Goal: Transaction & Acquisition: Purchase product/service

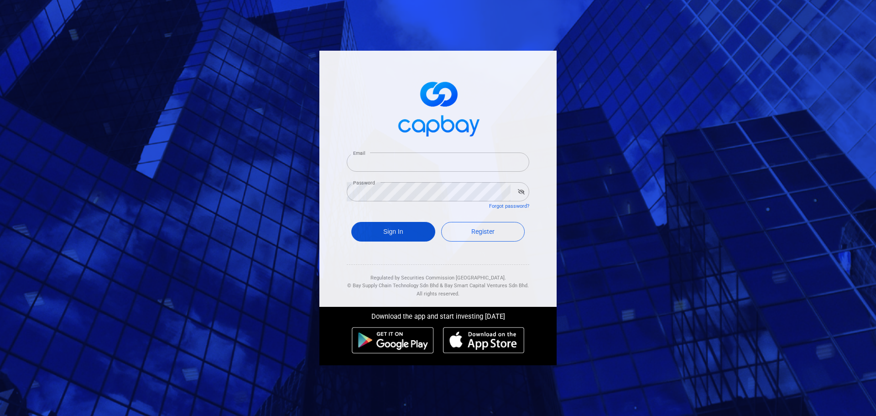
type input "[EMAIL_ADDRESS][DOMAIN_NAME]"
click at [403, 230] on button "Sign In" at bounding box center [393, 232] width 84 height 20
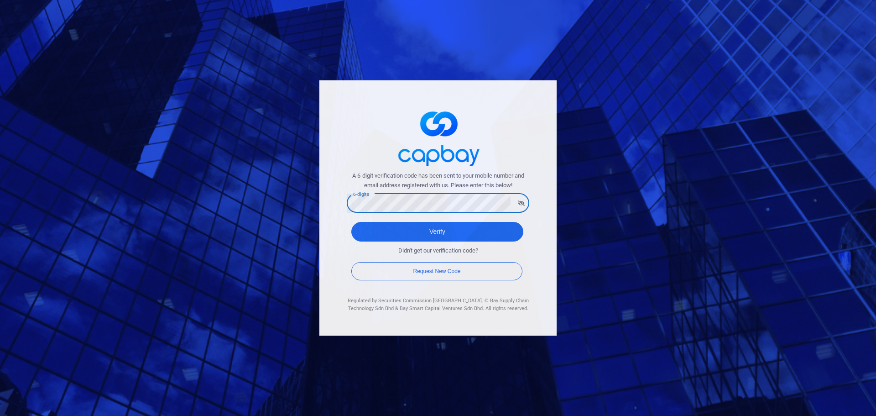
click at [351, 222] on button "Verify" at bounding box center [437, 232] width 172 height 20
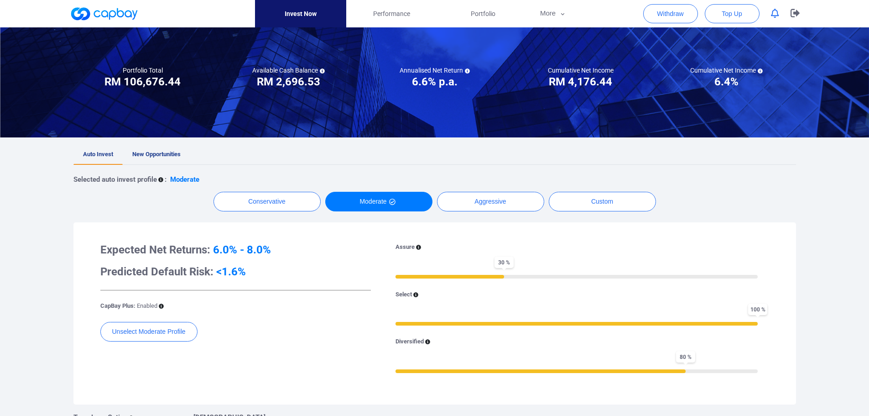
scroll to position [46, 0]
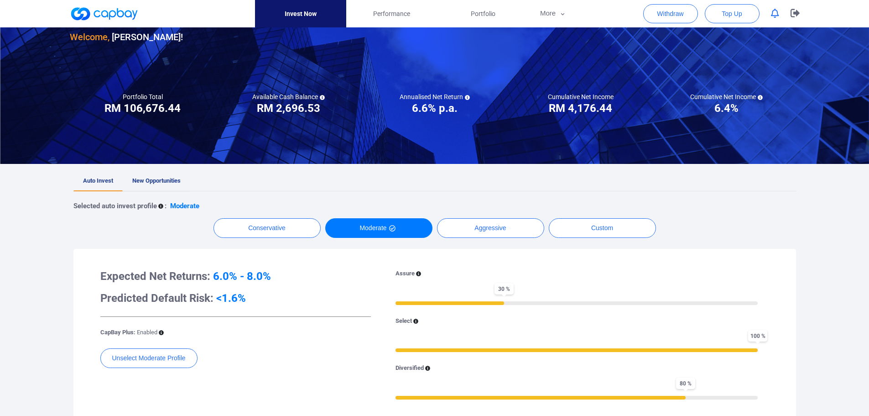
click at [156, 181] on span "New Opportunities" at bounding box center [156, 180] width 48 height 7
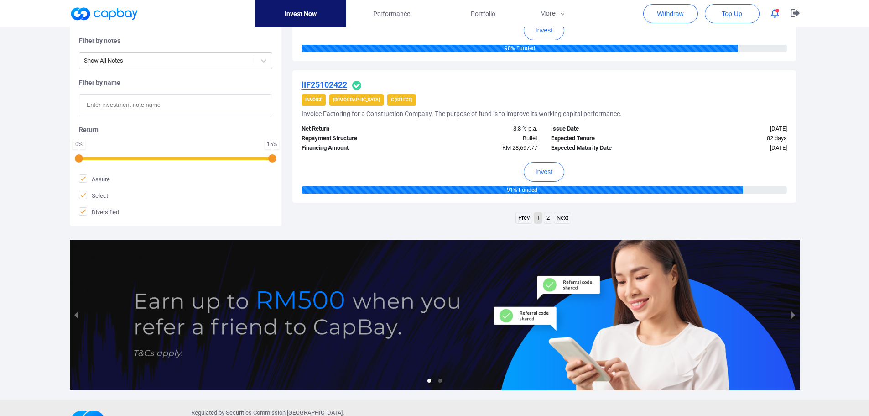
scroll to position [1444, 0]
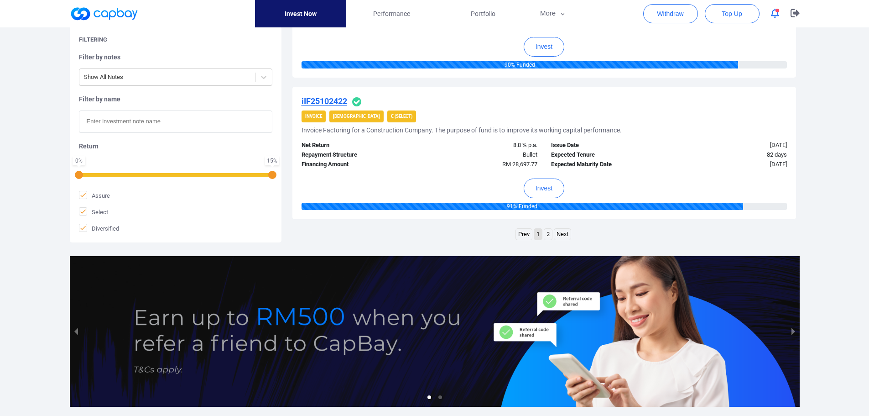
click at [550, 234] on link "2" at bounding box center [548, 234] width 8 height 11
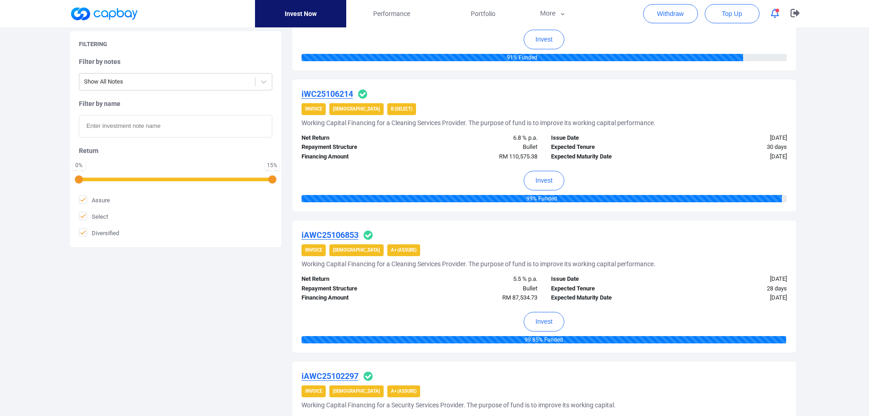
scroll to position [266, 0]
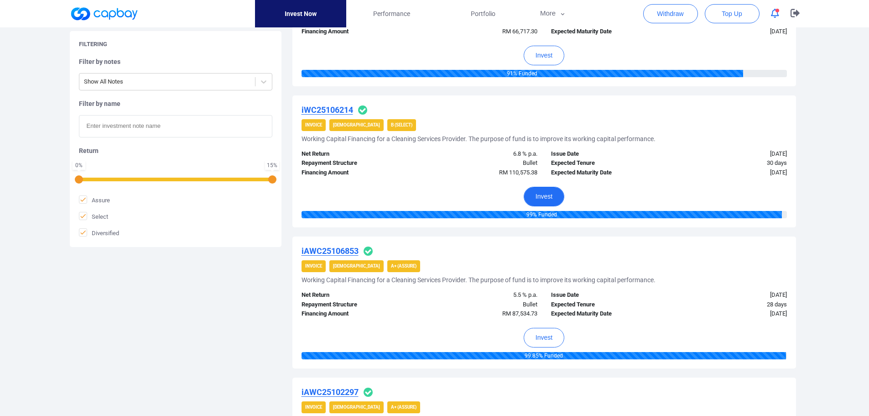
click at [541, 197] on button "Invest" at bounding box center [544, 197] width 41 height 20
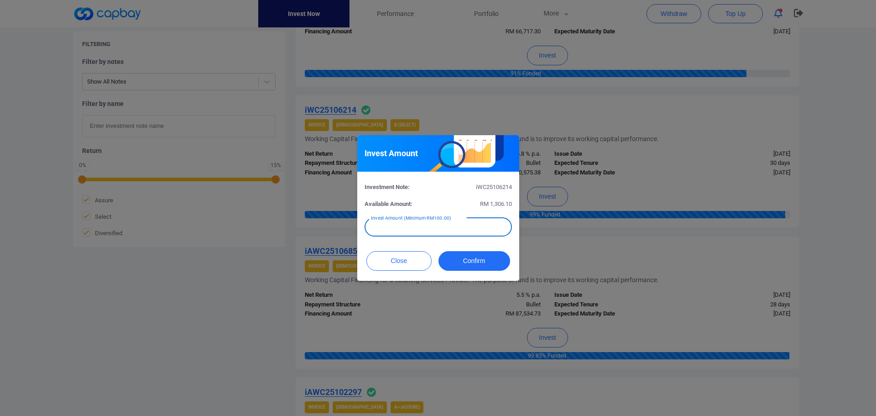
click at [422, 230] on input "text" at bounding box center [438, 226] width 147 height 19
type input "RM 600"
click at [482, 261] on button "Confirm" at bounding box center [474, 261] width 72 height 20
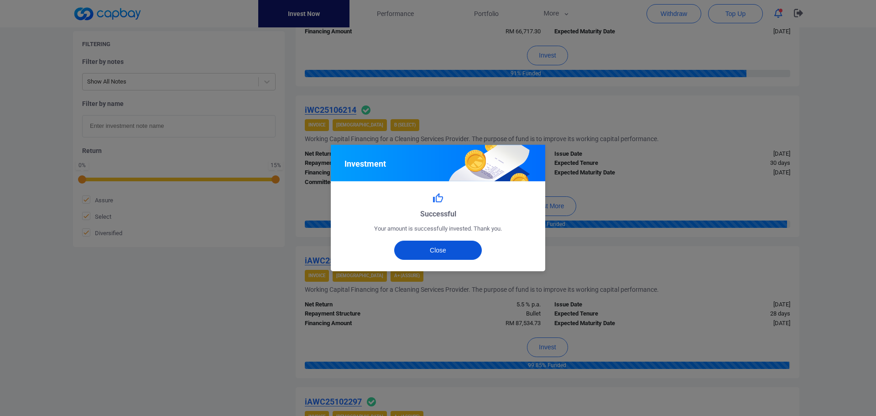
click at [417, 249] on button "Close" at bounding box center [438, 249] width 88 height 19
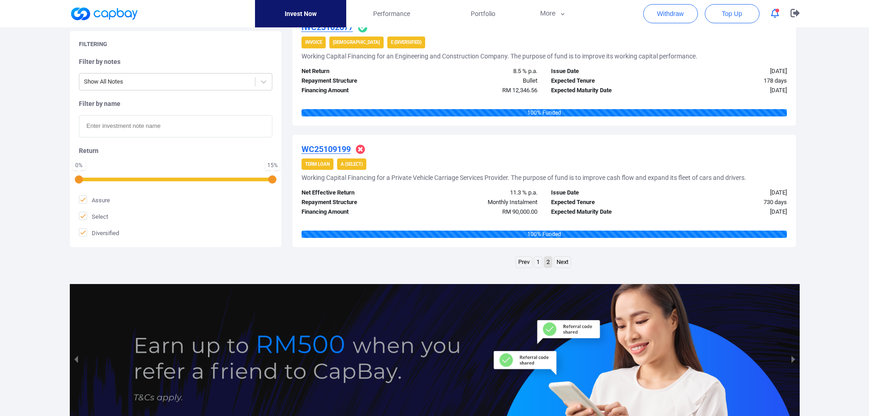
scroll to position [1248, 0]
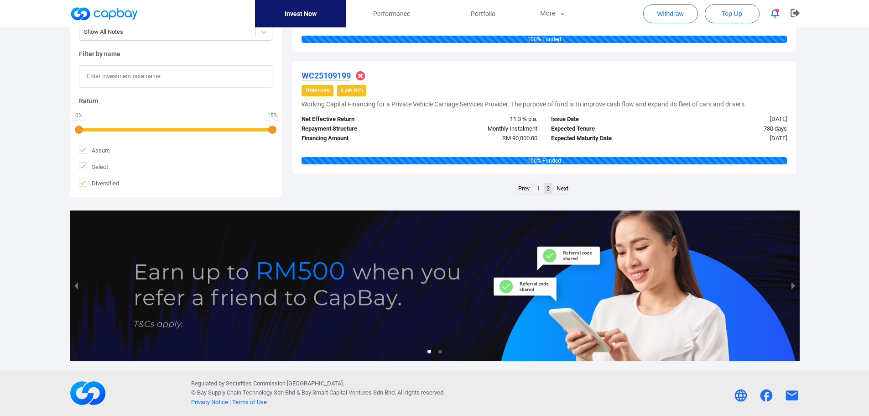
click at [539, 192] on link "1" at bounding box center [538, 188] width 8 height 11
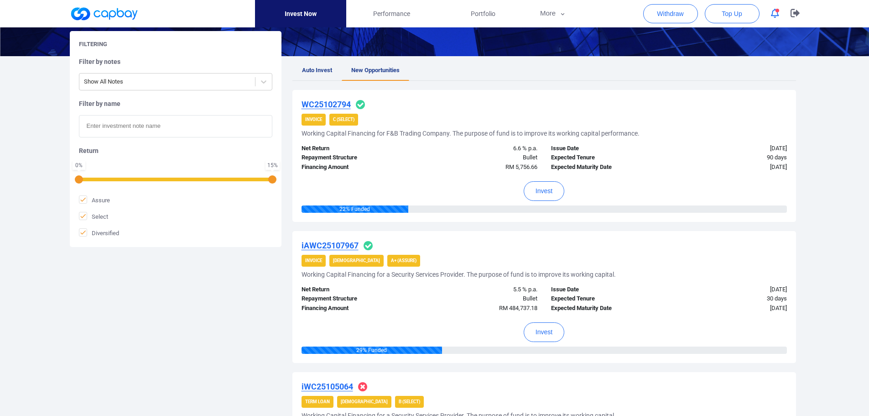
scroll to position [182, 0]
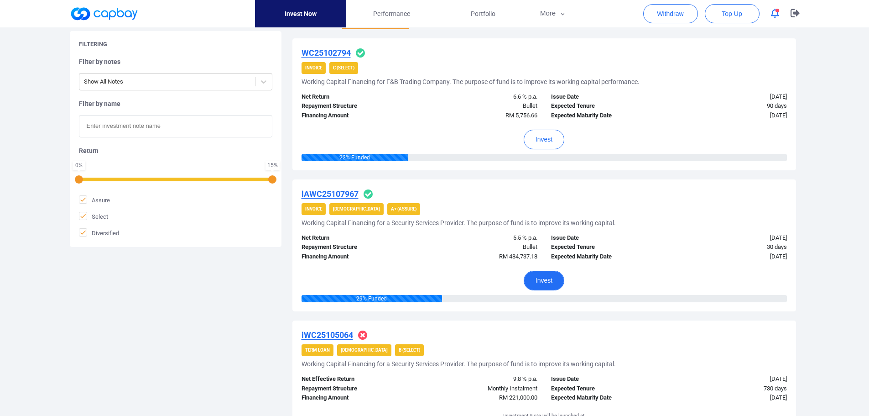
click at [552, 280] on button "Invest" at bounding box center [544, 281] width 41 height 20
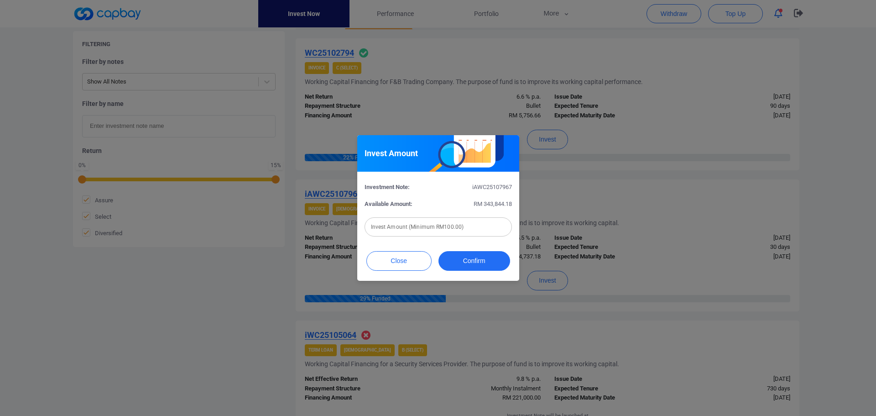
click at [401, 228] on input "text" at bounding box center [438, 226] width 147 height 19
type input "RM 500"
click at [459, 261] on button "Confirm" at bounding box center [474, 261] width 72 height 20
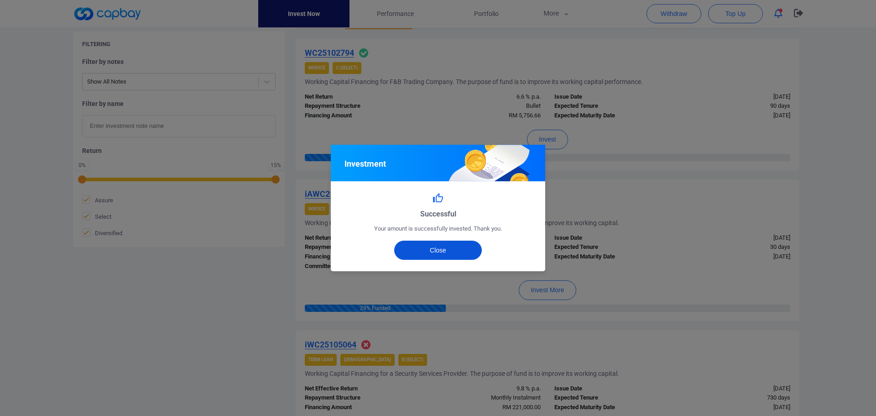
click at [426, 249] on button "Close" at bounding box center [438, 249] width 88 height 19
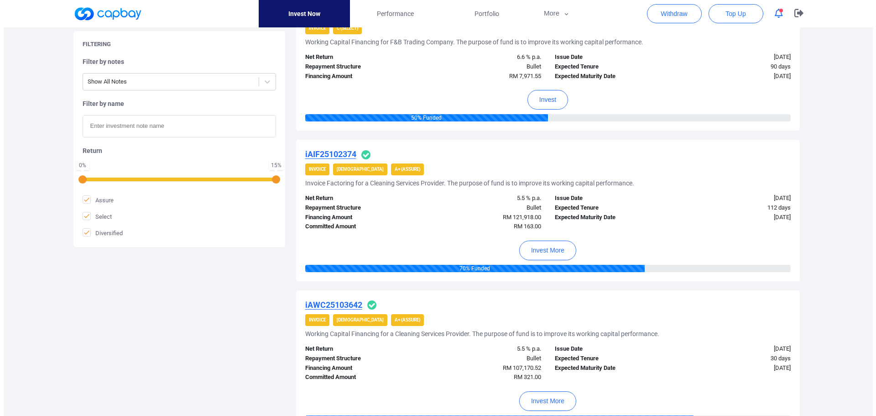
scroll to position [639, 0]
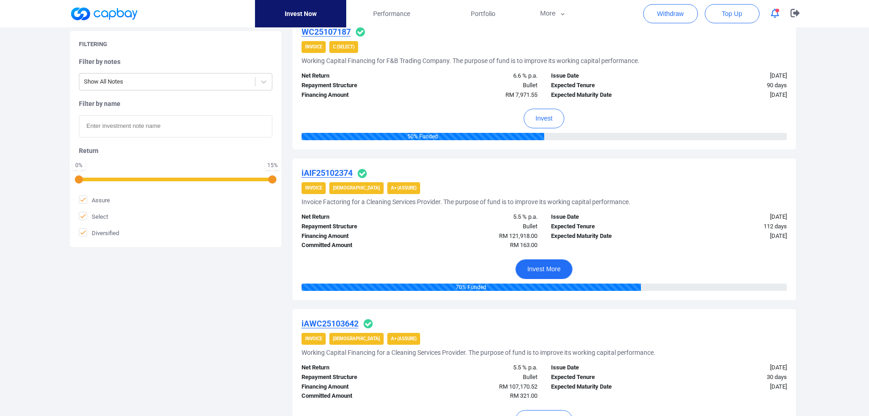
click at [552, 268] on button "Invest More" at bounding box center [544, 269] width 57 height 20
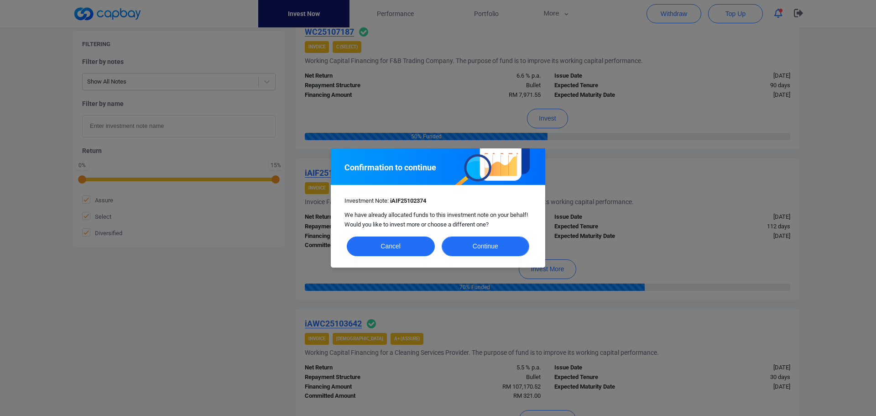
click at [499, 248] on button "Continue" at bounding box center [486, 246] width 88 height 20
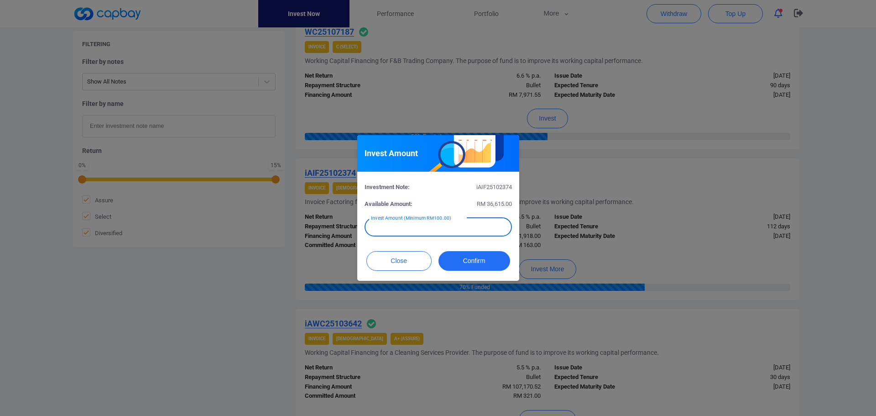
click at [424, 225] on input "text" at bounding box center [438, 226] width 147 height 19
type input "RM 300"
click at [475, 252] on button "Confirm" at bounding box center [474, 261] width 72 height 20
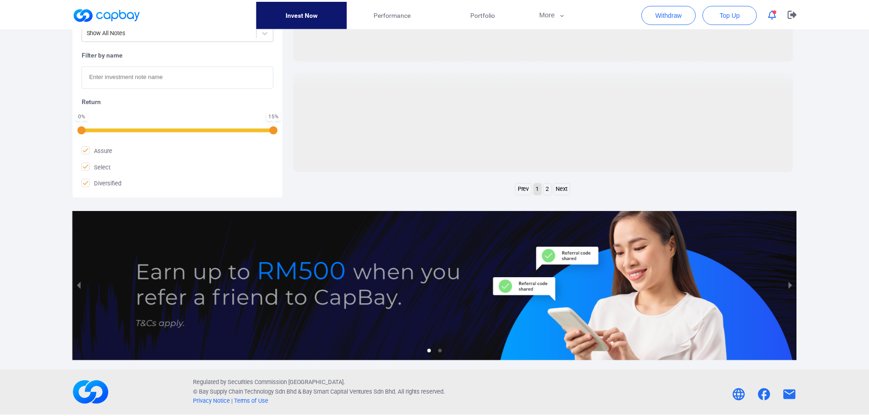
scroll to position [372, 0]
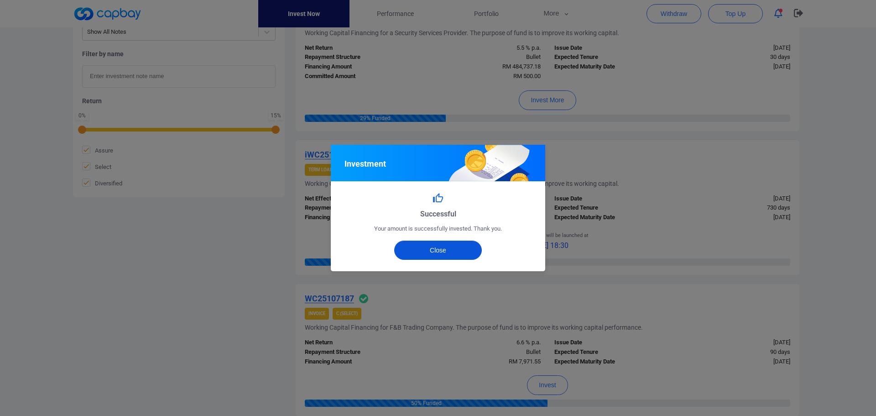
click at [433, 247] on button "Close" at bounding box center [438, 249] width 88 height 19
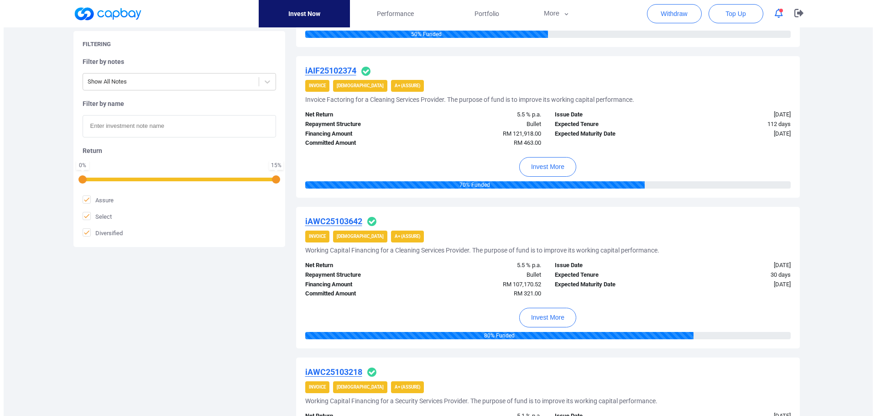
scroll to position [737, 0]
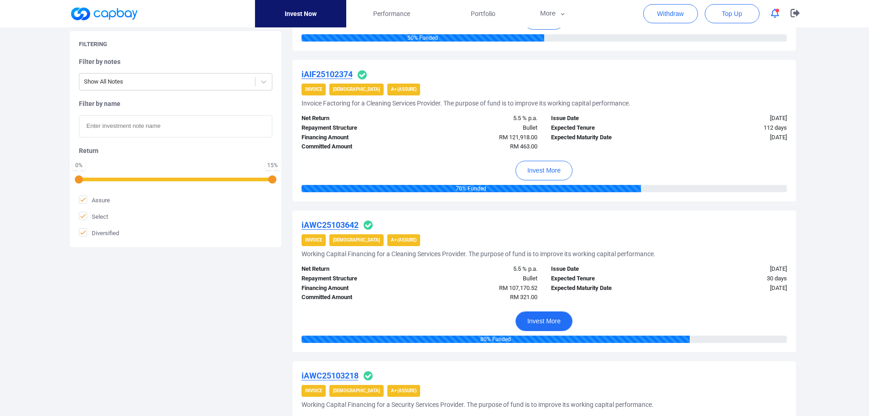
click at [555, 323] on button "Invest More" at bounding box center [544, 321] width 57 height 20
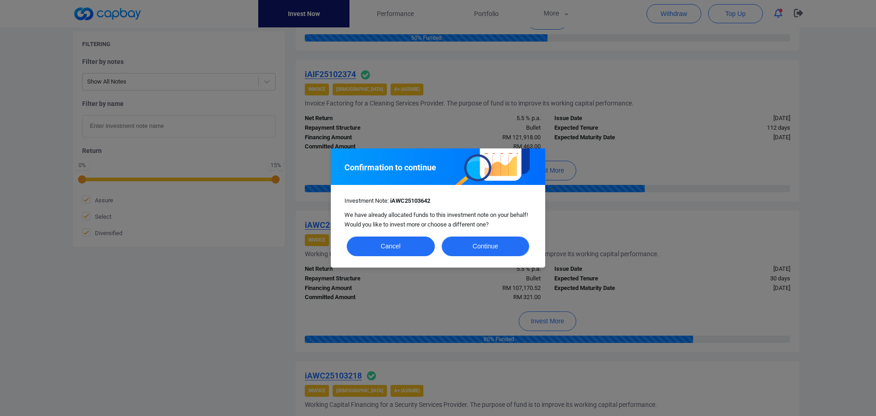
click at [492, 250] on button "Continue" at bounding box center [486, 246] width 88 height 20
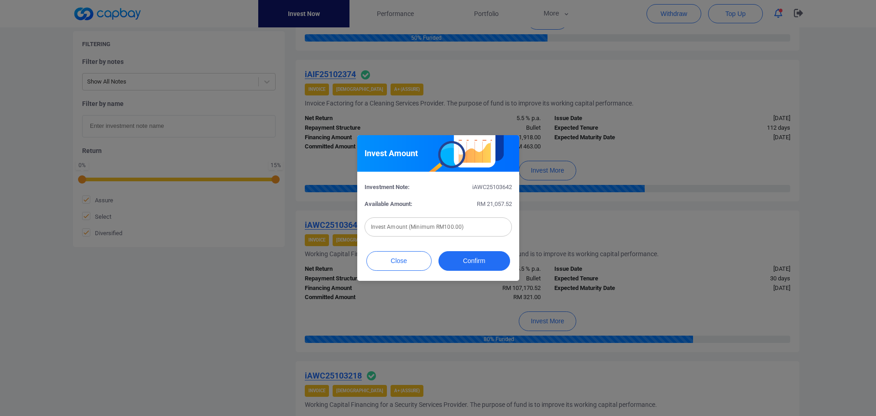
click at [386, 226] on input "text" at bounding box center [438, 226] width 147 height 19
type input "RM 179"
click at [471, 257] on button "Confirm" at bounding box center [474, 261] width 72 height 20
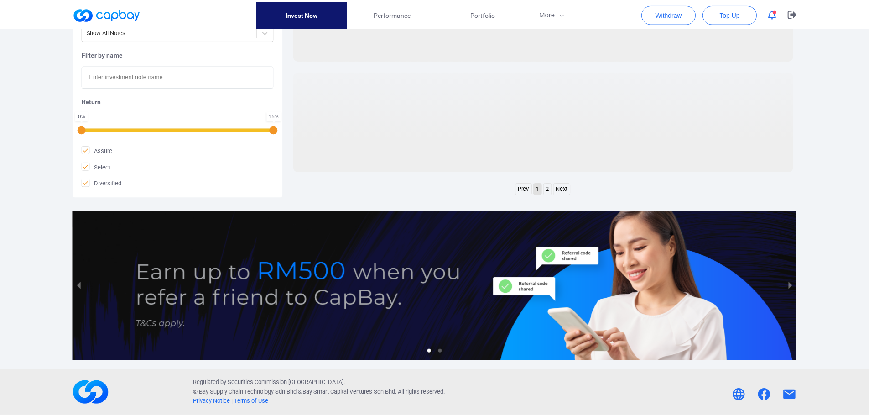
scroll to position [372, 0]
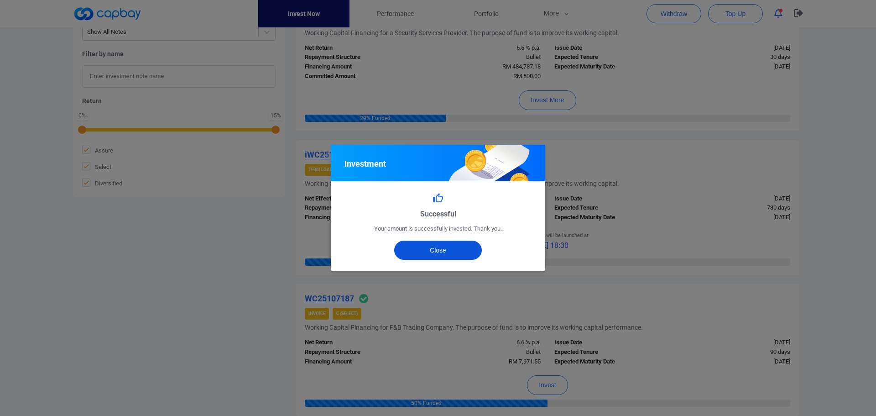
click at [455, 250] on button "Close" at bounding box center [438, 249] width 88 height 19
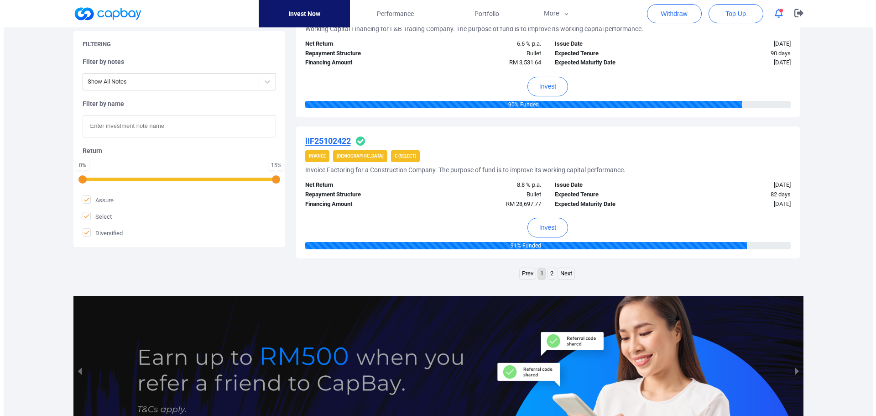
scroll to position [1414, 0]
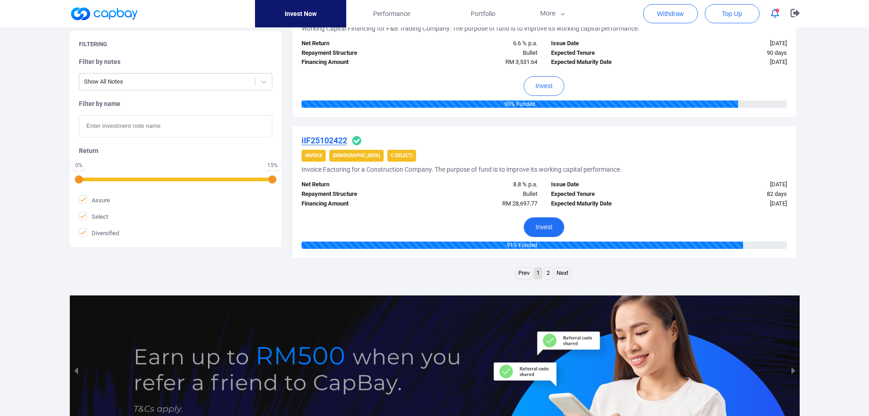
click at [550, 224] on button "Invest" at bounding box center [544, 227] width 41 height 20
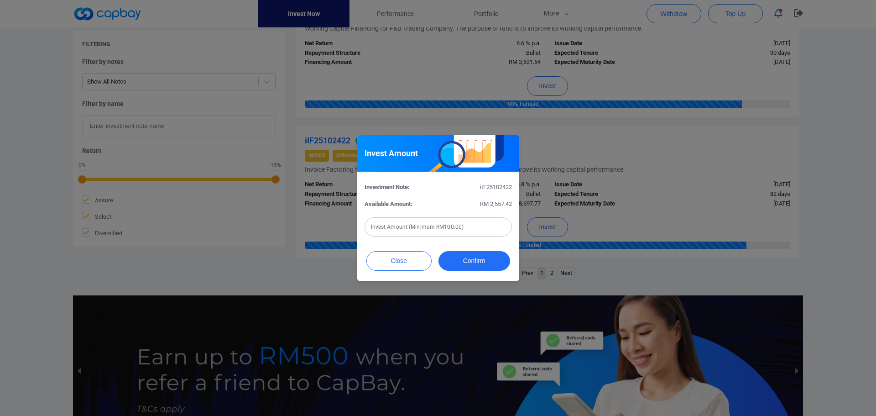
click at [433, 227] on input "text" at bounding box center [438, 226] width 147 height 19
type input "RM 400"
click at [457, 258] on button "Confirm" at bounding box center [474, 261] width 72 height 20
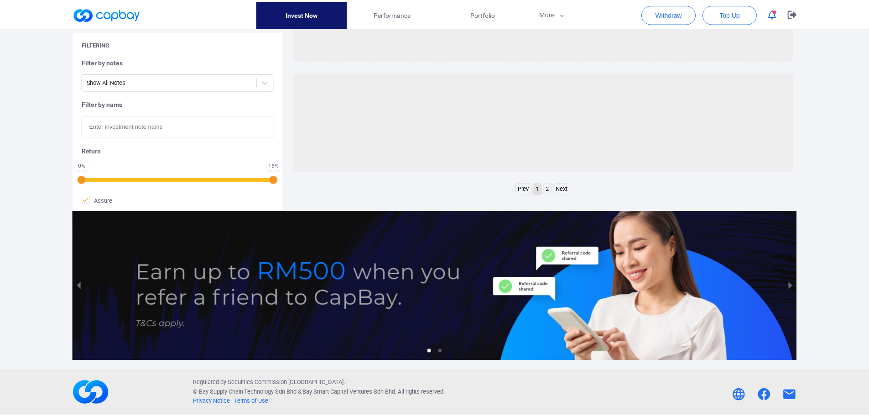
scroll to position [288, 0]
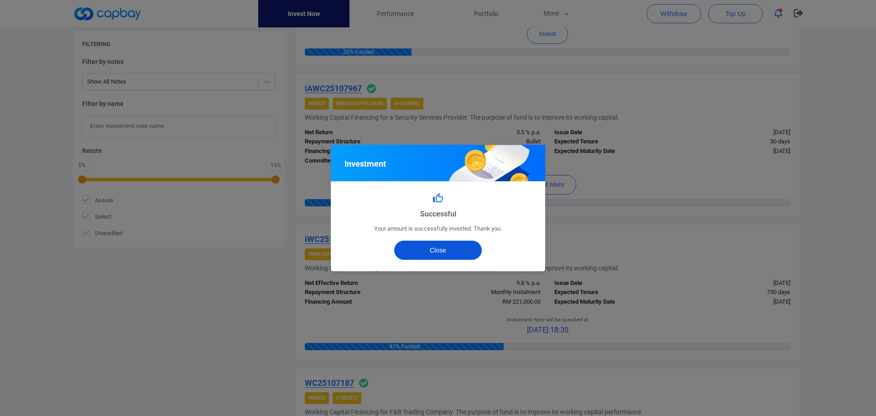
click at [458, 246] on button "Close" at bounding box center [438, 249] width 88 height 19
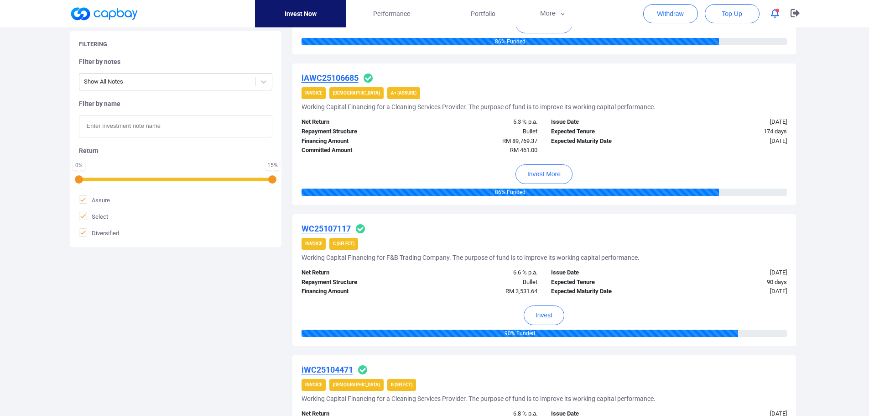
scroll to position [1063, 0]
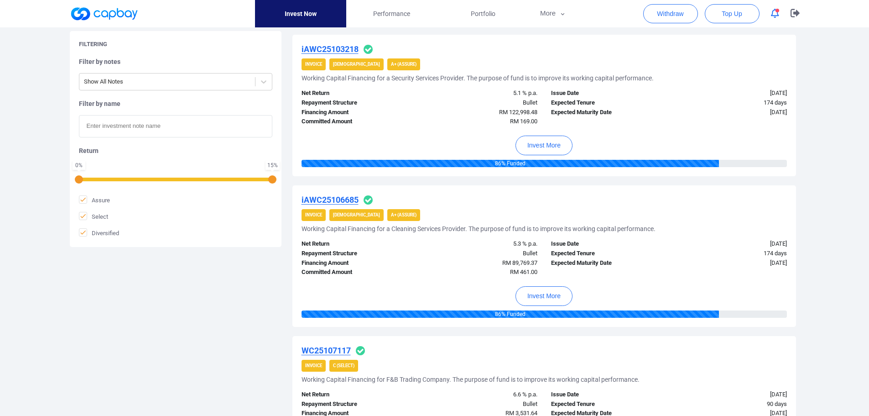
click at [777, 13] on icon "button" at bounding box center [775, 14] width 8 height 10
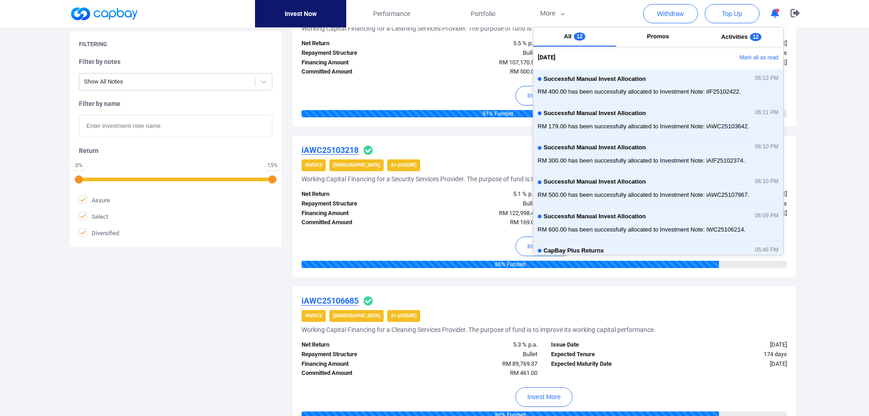
scroll to position [835, 0]
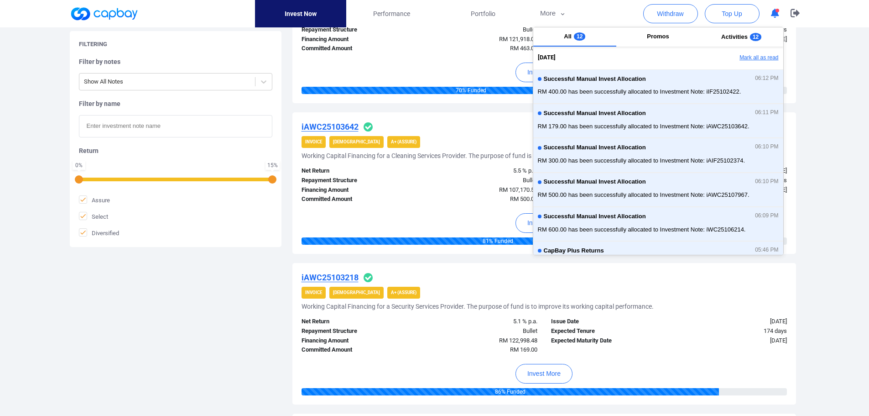
click at [762, 57] on button "Mark all as read" at bounding box center [734, 58] width 98 height 16
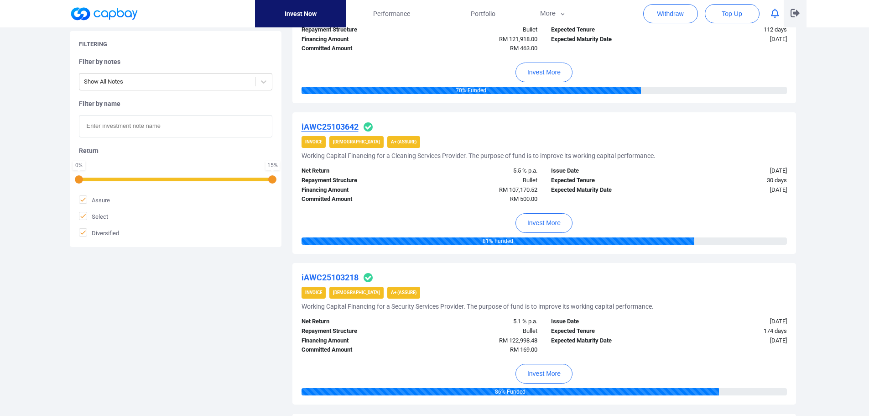
click at [798, 10] on icon "button" at bounding box center [795, 13] width 9 height 9
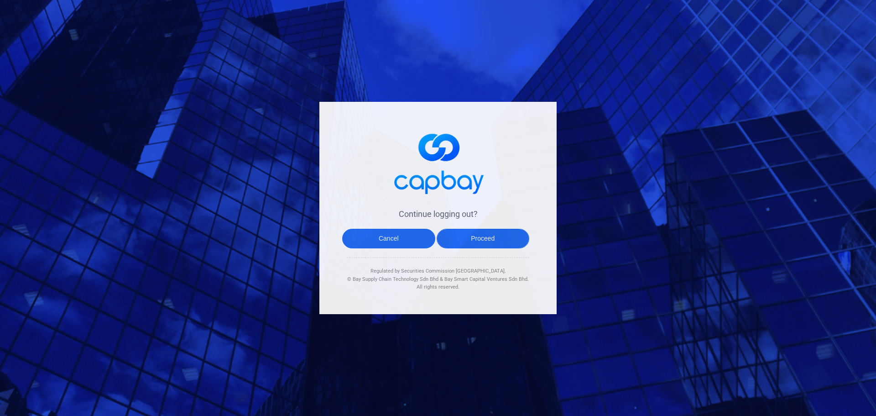
click at [498, 240] on button "Proceed" at bounding box center [483, 239] width 93 height 20
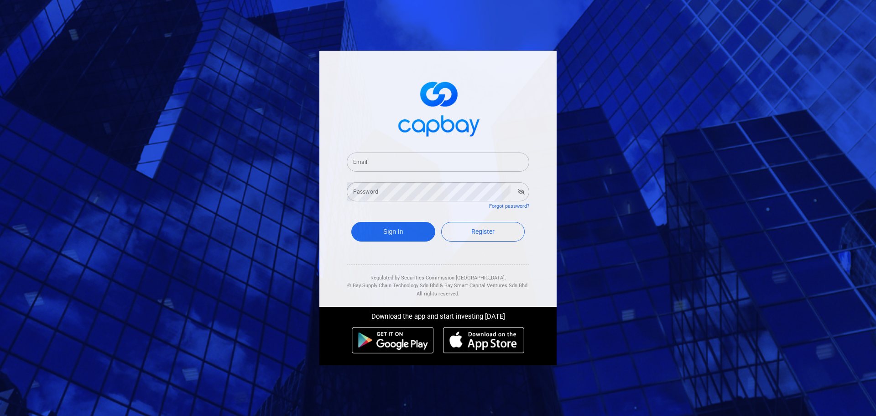
type input "[EMAIL_ADDRESS][DOMAIN_NAME]"
